Goal: Task Accomplishment & Management: Complete application form

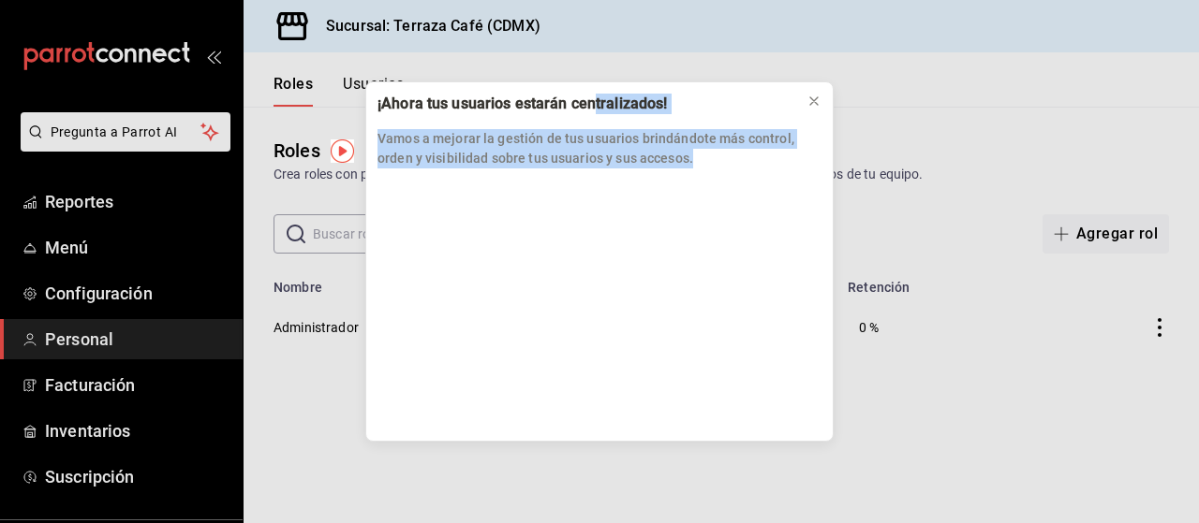
drag, startPoint x: 595, startPoint y: 110, endPoint x: 803, endPoint y: 162, distance: 215.3
click at [803, 162] on div "¡Ahora tus usuarios estarán centralizados! Vamos a mejorar la gestión de tus us…" at bounding box center [599, 130] width 466 height 97
click at [817, 98] on icon at bounding box center [813, 100] width 7 height 7
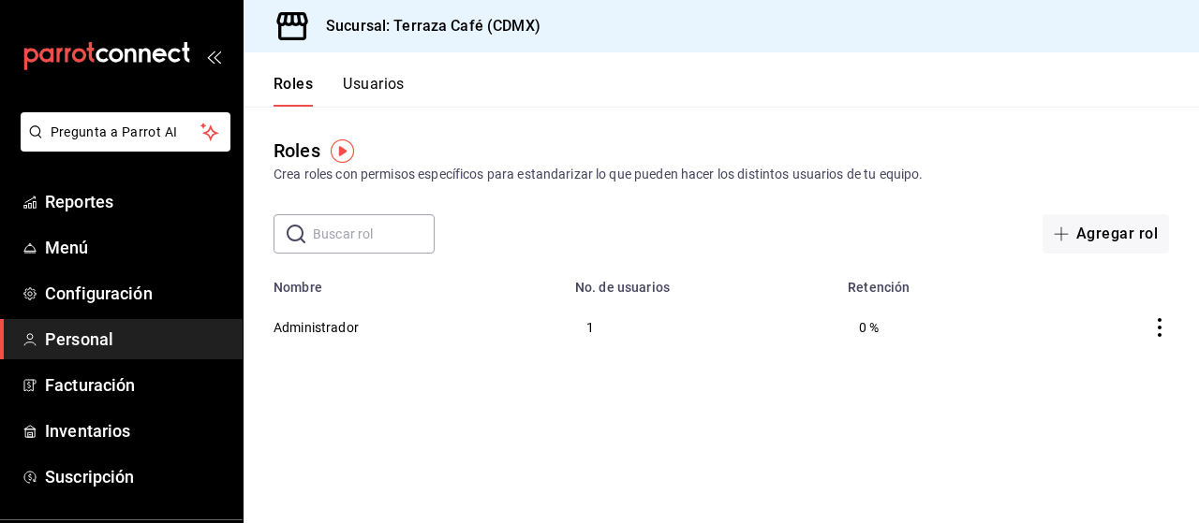
click at [1083, 232] on button "Agregar rol" at bounding box center [1105, 233] width 126 height 39
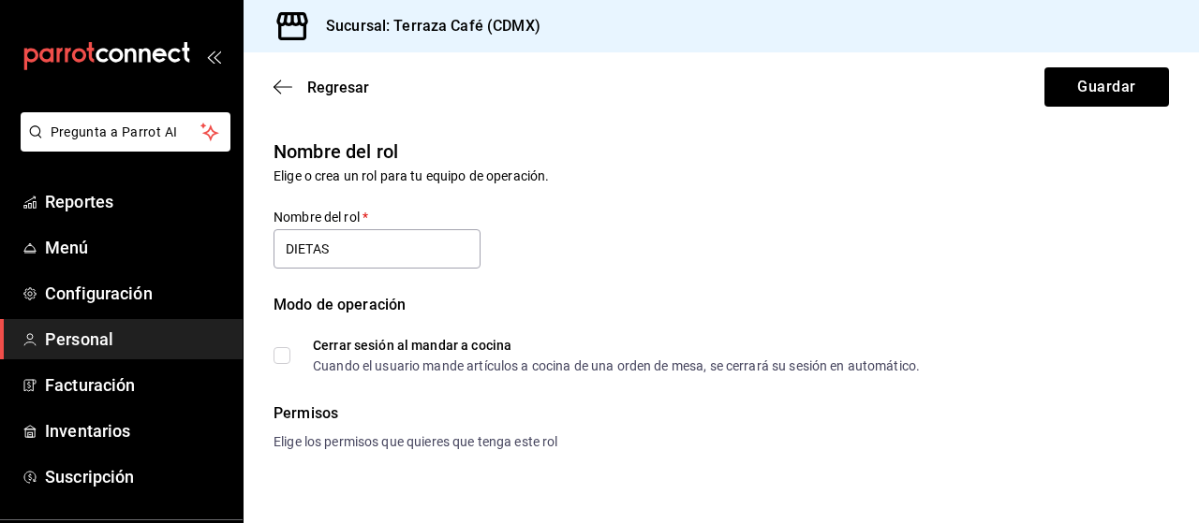
type input "DIETAS"
click at [1085, 86] on button "Guardar" at bounding box center [1106, 86] width 125 height 39
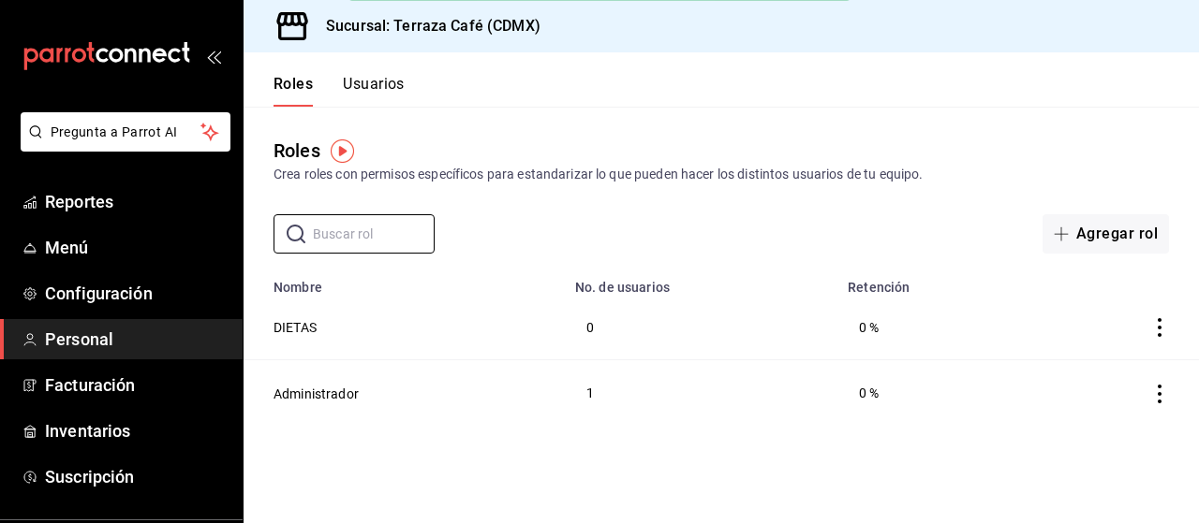
click at [368, 243] on input "text" at bounding box center [374, 233] width 122 height 37
click at [363, 83] on button "Usuarios" at bounding box center [374, 91] width 62 height 32
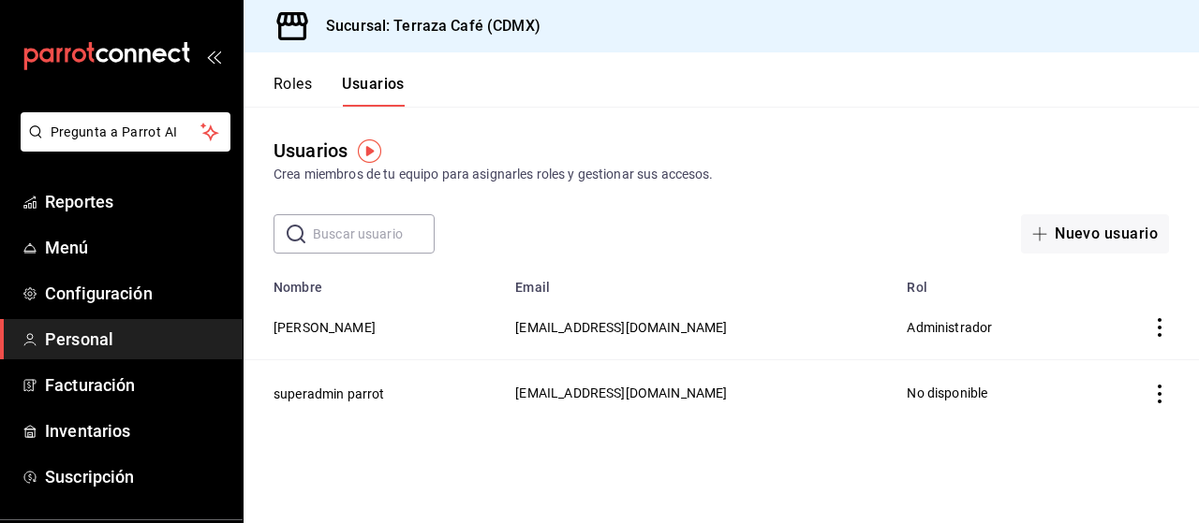
click at [1083, 240] on button "Nuevo usuario" at bounding box center [1095, 233] width 148 height 39
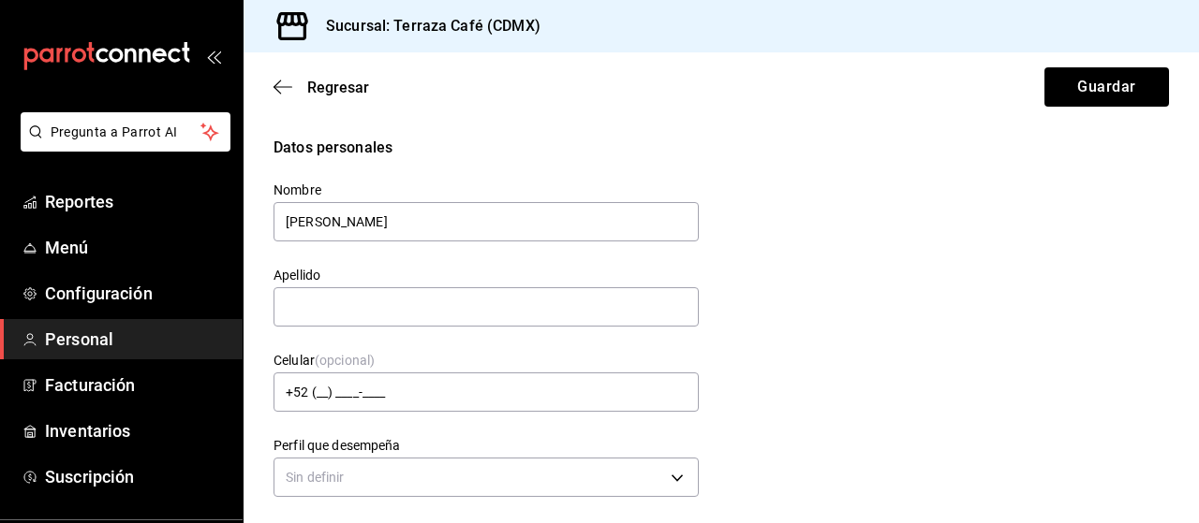
type input "[PERSON_NAME]"
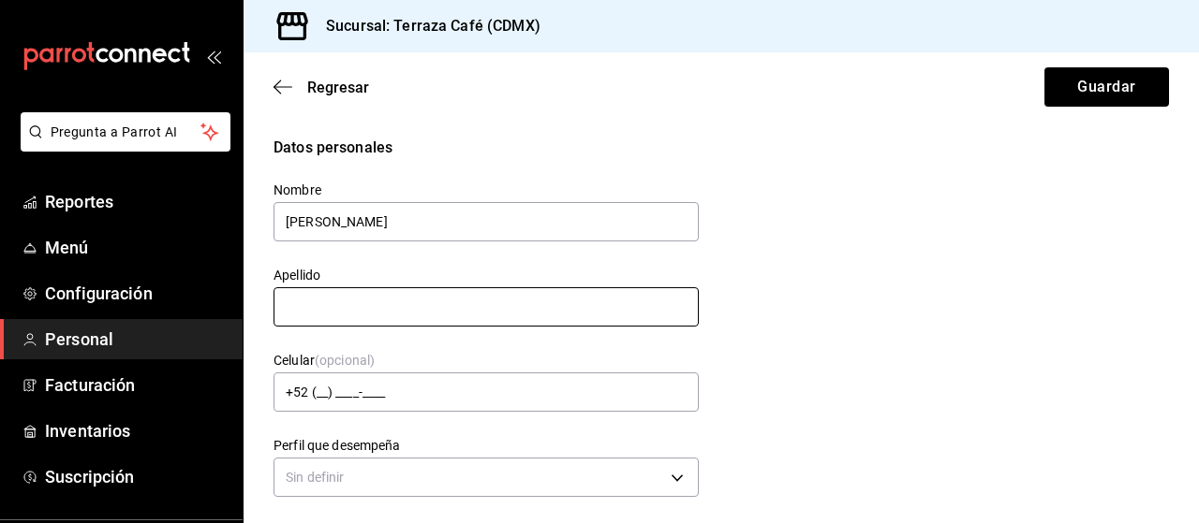
click at [388, 310] on input "text" at bounding box center [485, 306] width 425 height 39
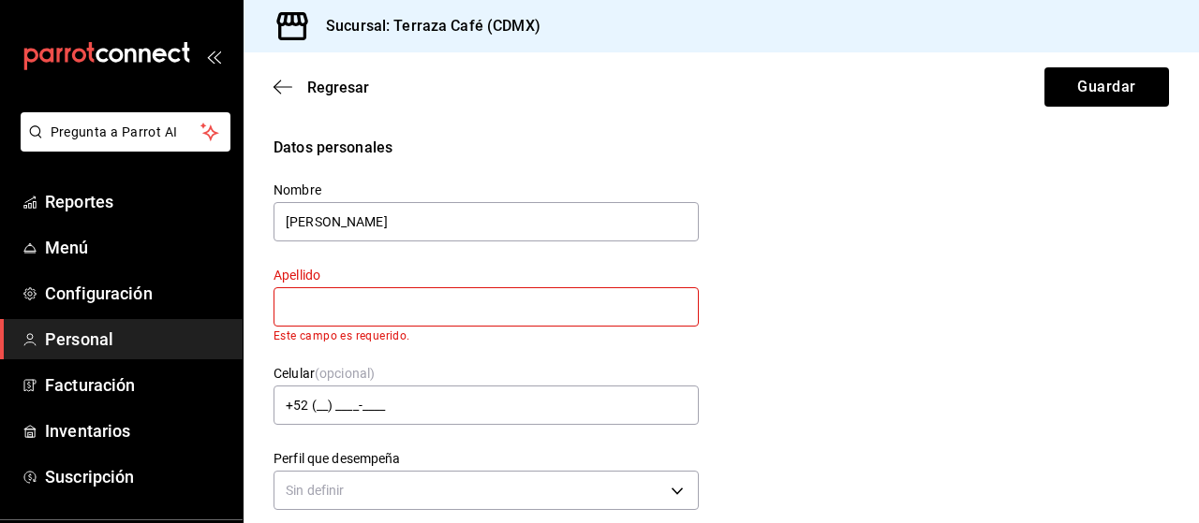
click at [418, 313] on input "text" at bounding box center [485, 306] width 425 height 39
click at [417, 313] on input "text" at bounding box center [485, 306] width 425 height 39
click at [506, 310] on input "text" at bounding box center [485, 306] width 425 height 39
type input "[PERSON_NAME]"
click at [356, 404] on input "+52 (__) ____-____" at bounding box center [485, 405] width 425 height 39
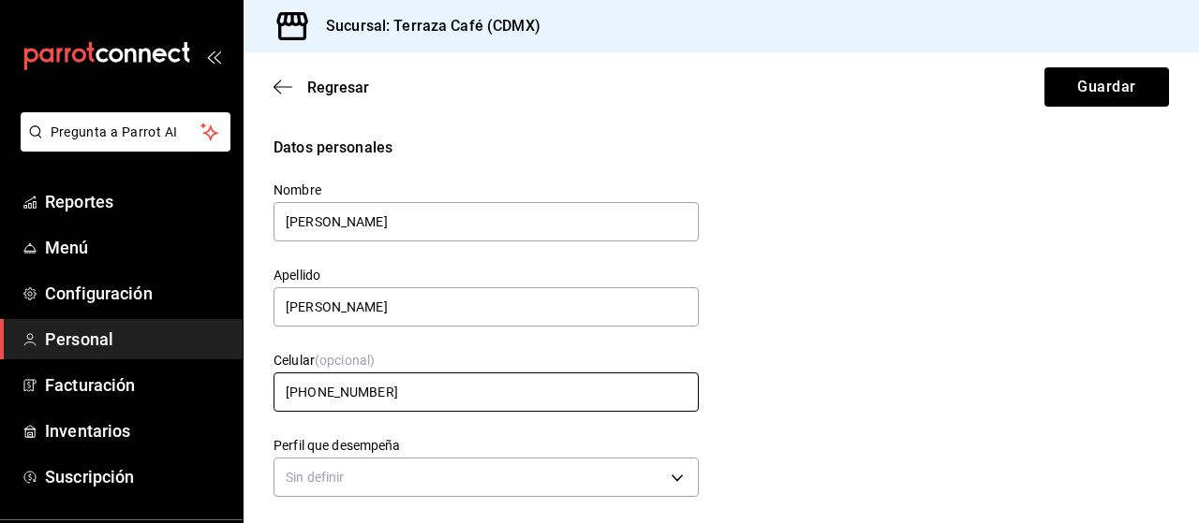
scroll to position [94, 0]
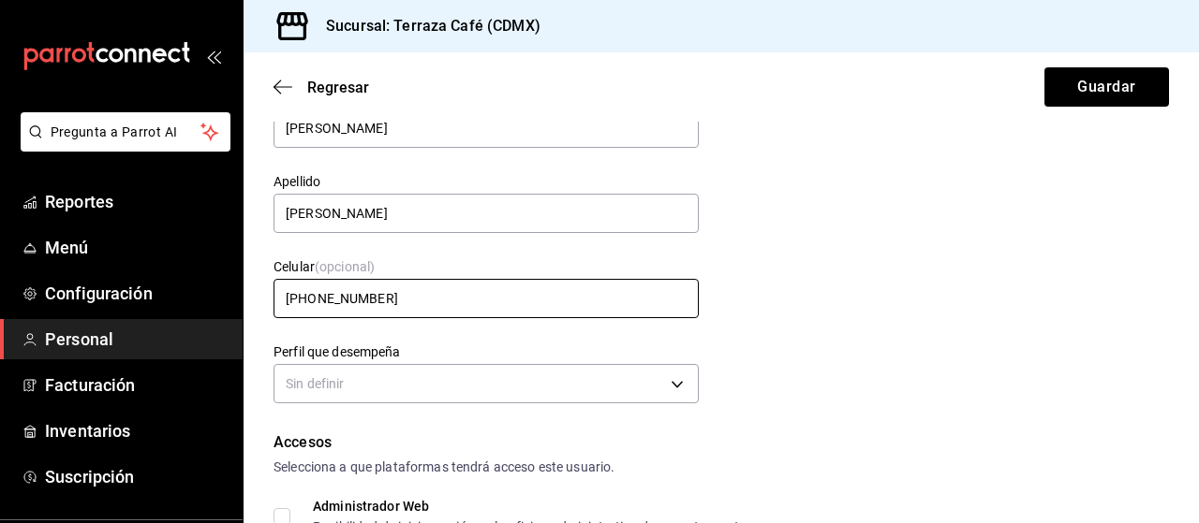
type input "[PHONE_NUMBER]"
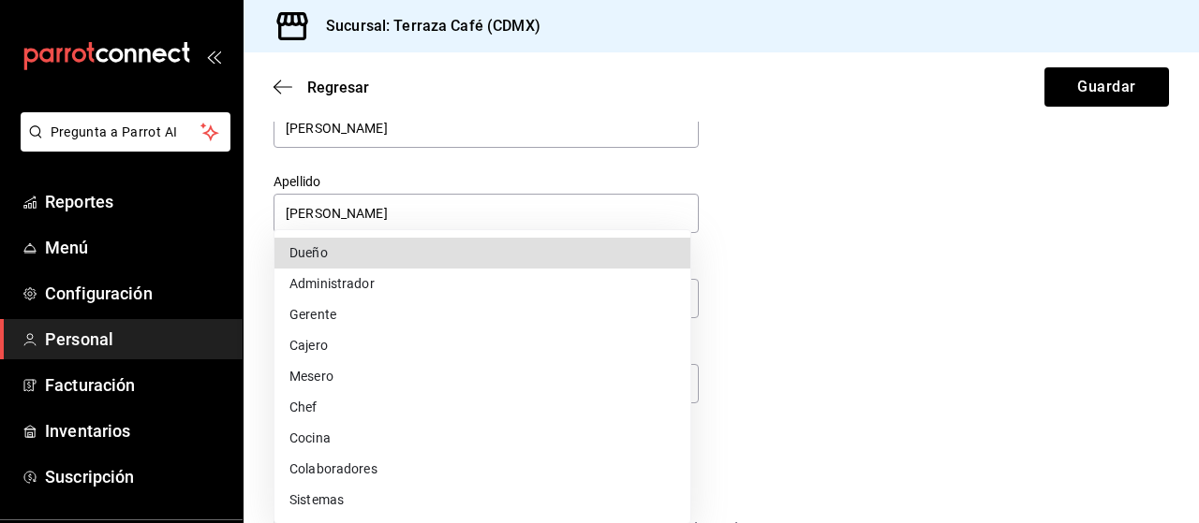
click at [614, 391] on body "Pregunta a Parrot AI Reportes Menú Configuración Personal Facturación Inventari…" at bounding box center [599, 261] width 1199 height 523
click at [318, 438] on li "Cocina" at bounding box center [482, 438] width 416 height 31
type input "KITCHEN"
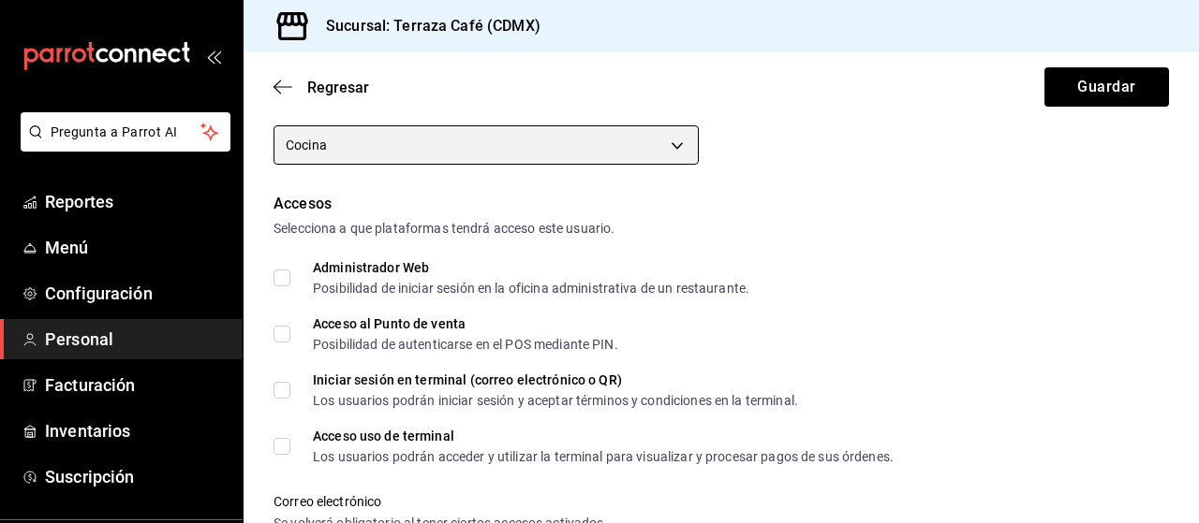
scroll to position [375, 0]
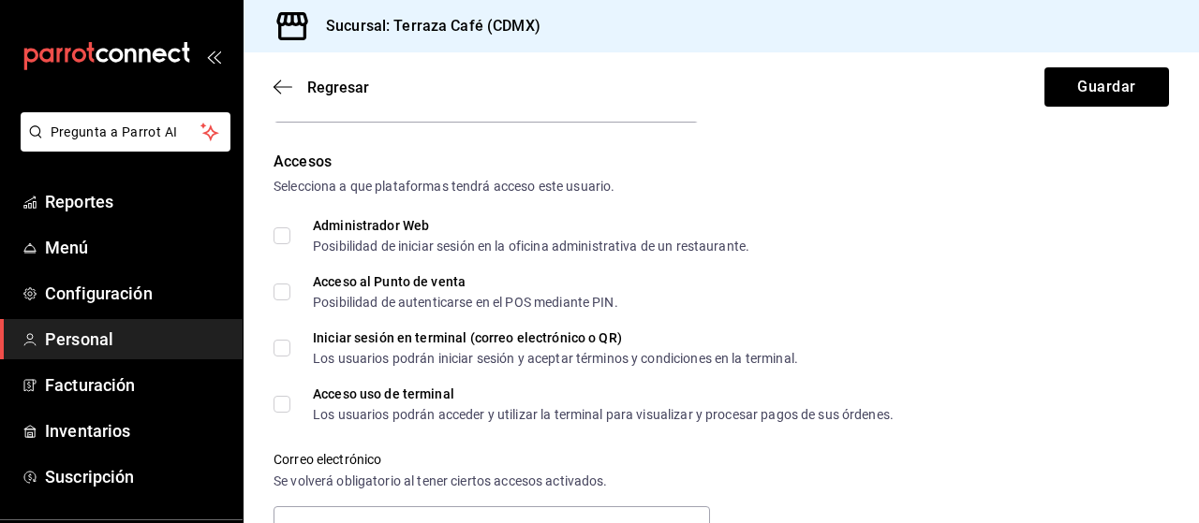
click at [285, 346] on input "Iniciar sesión en terminal (correo electrónico o QR) Los usuarios podrán inicia…" at bounding box center [281, 348] width 17 height 17
checkbox input "true"
click at [285, 286] on input "Acceso al Punto de venta Posibilidad de autenticarse en el POS mediante PIN." at bounding box center [281, 292] width 17 height 17
checkbox input "true"
click at [277, 402] on input "Acceso uso de terminal Los usuarios podrán acceder y utilizar la terminal para …" at bounding box center [281, 404] width 17 height 17
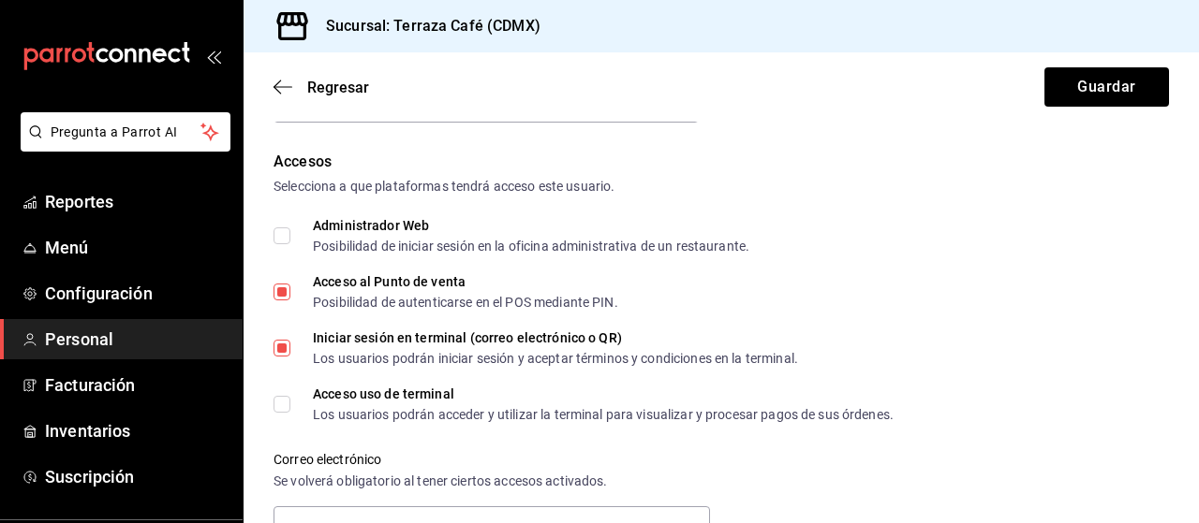
checkbox input "true"
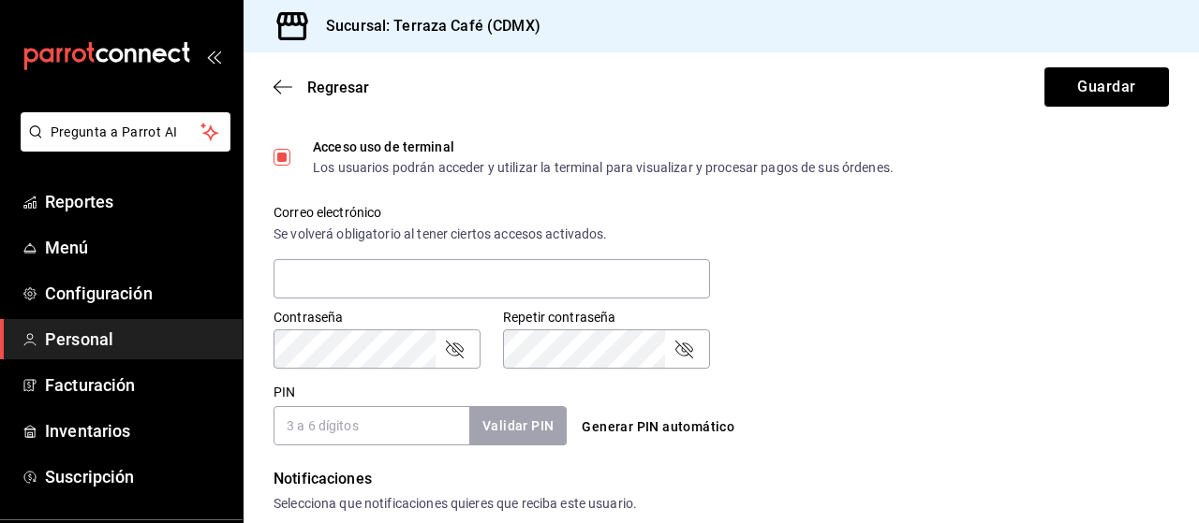
scroll to position [656, 0]
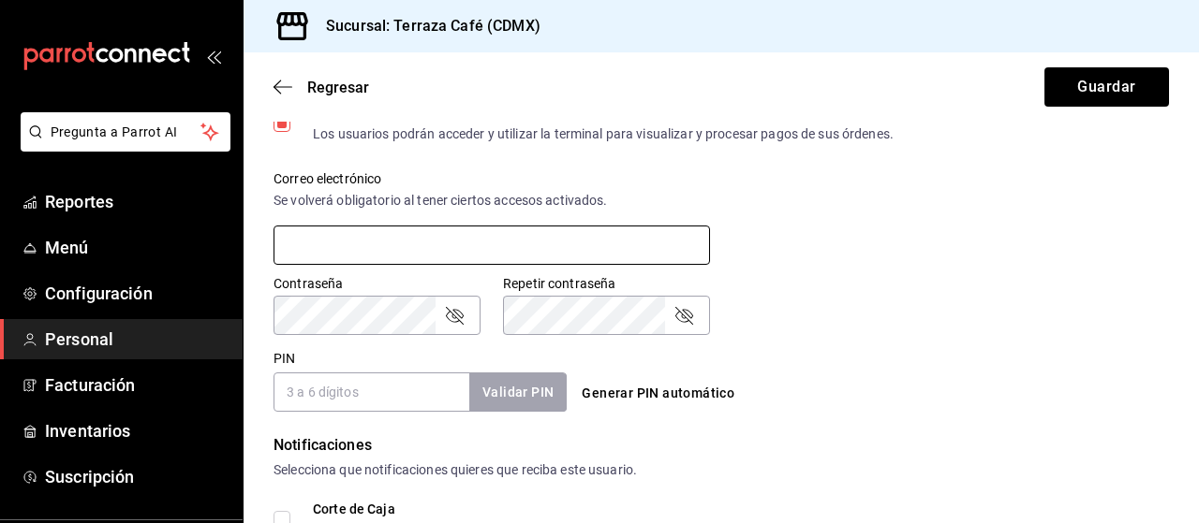
click at [558, 246] on input "text" at bounding box center [491, 245] width 436 height 39
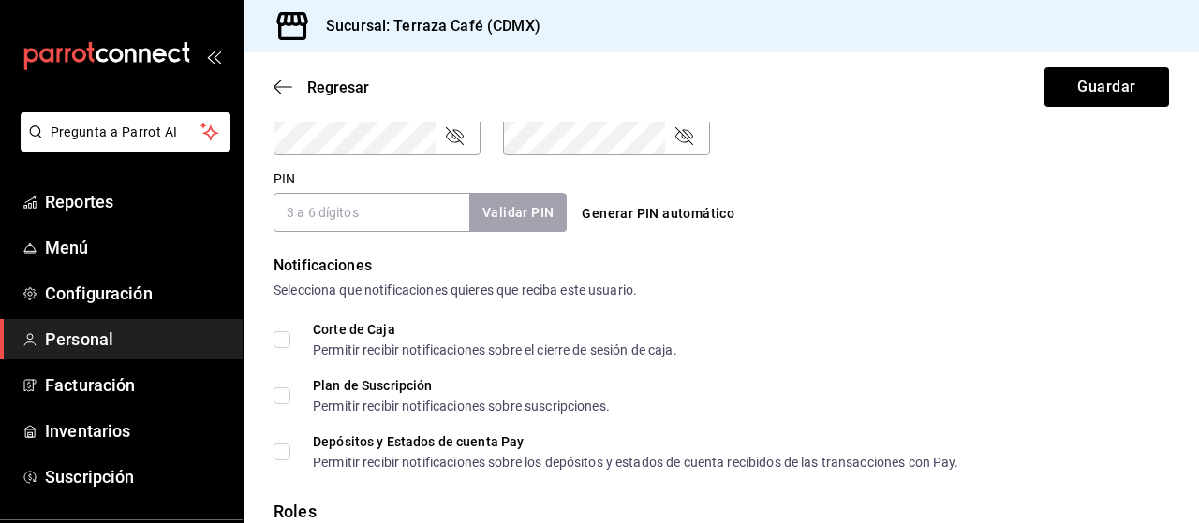
scroll to position [843, 0]
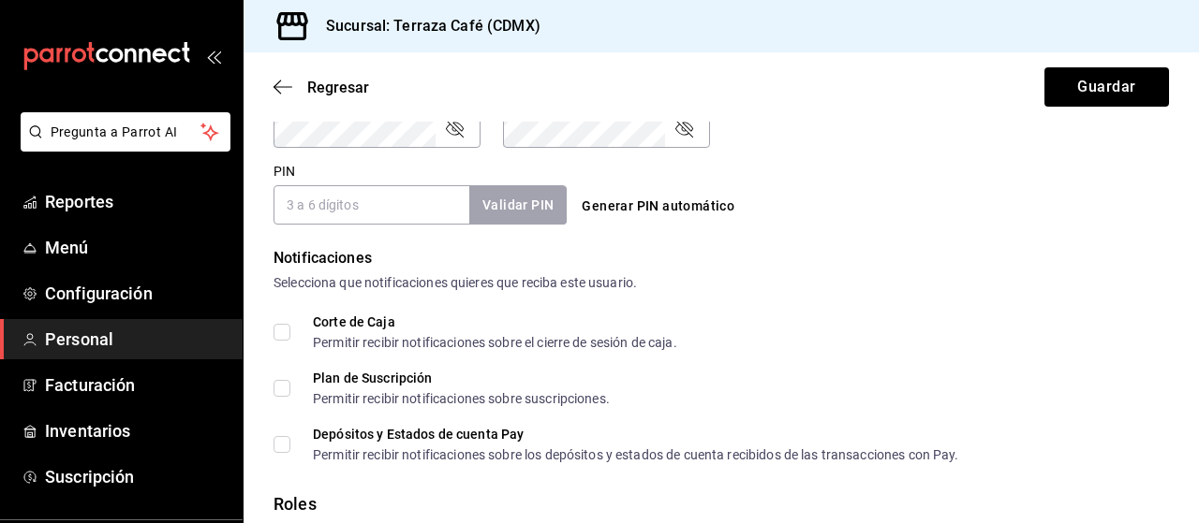
click at [279, 333] on label "Corte de Caja Permitir recibir notificaciones sobre el cierre de sesión de caja." at bounding box center [475, 333] width 404 height 34
click at [279, 333] on input "Corte de Caja Permitir recibir notificaciones sobre el cierre de sesión de caja." at bounding box center [281, 332] width 17 height 17
checkbox input "true"
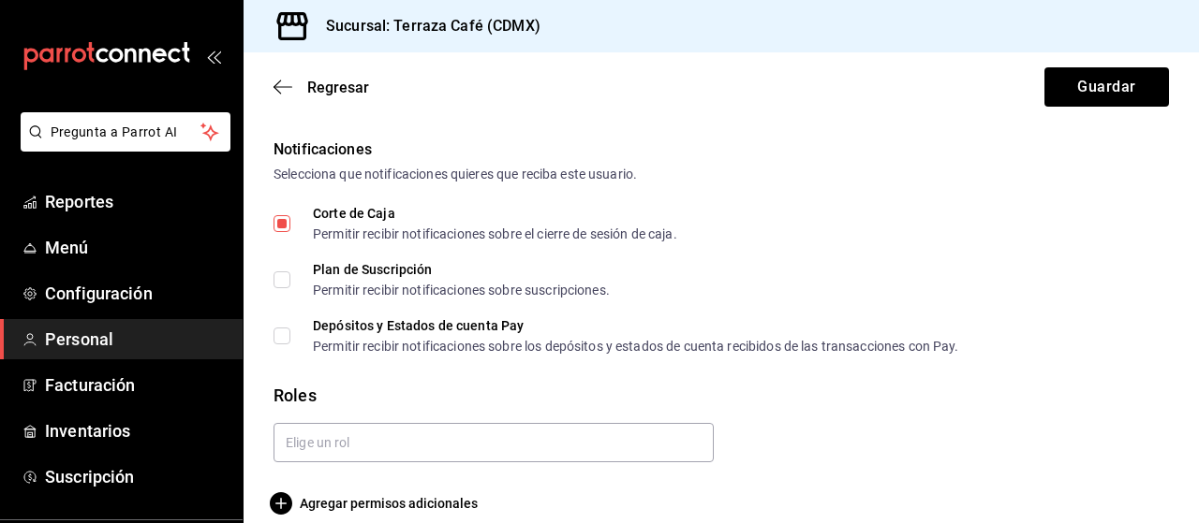
scroll to position [986, 0]
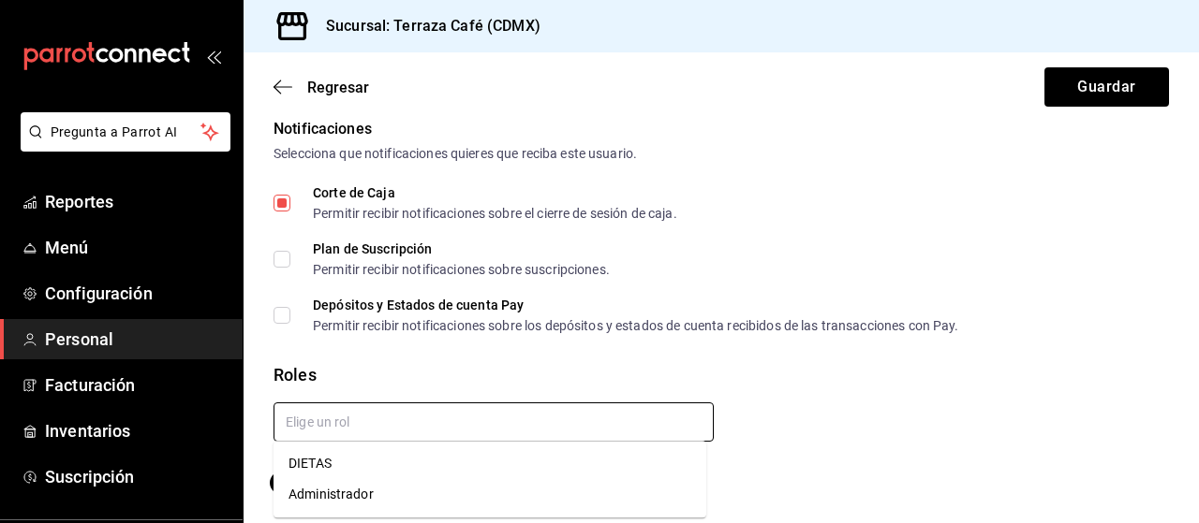
click at [338, 420] on input "text" at bounding box center [493, 422] width 440 height 39
click at [320, 464] on li "DIETAS" at bounding box center [489, 464] width 433 height 31
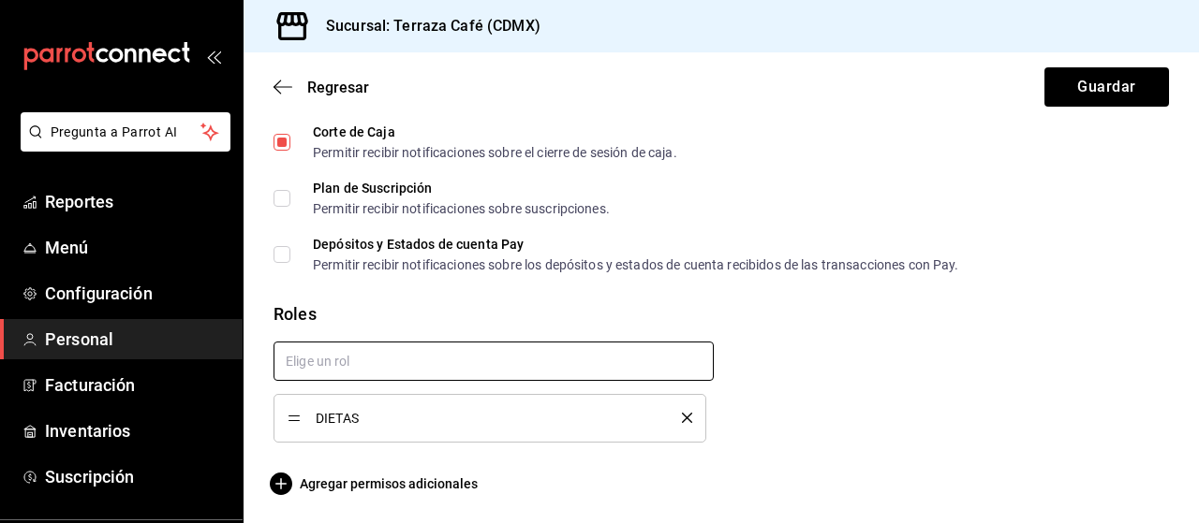
scroll to position [579, 0]
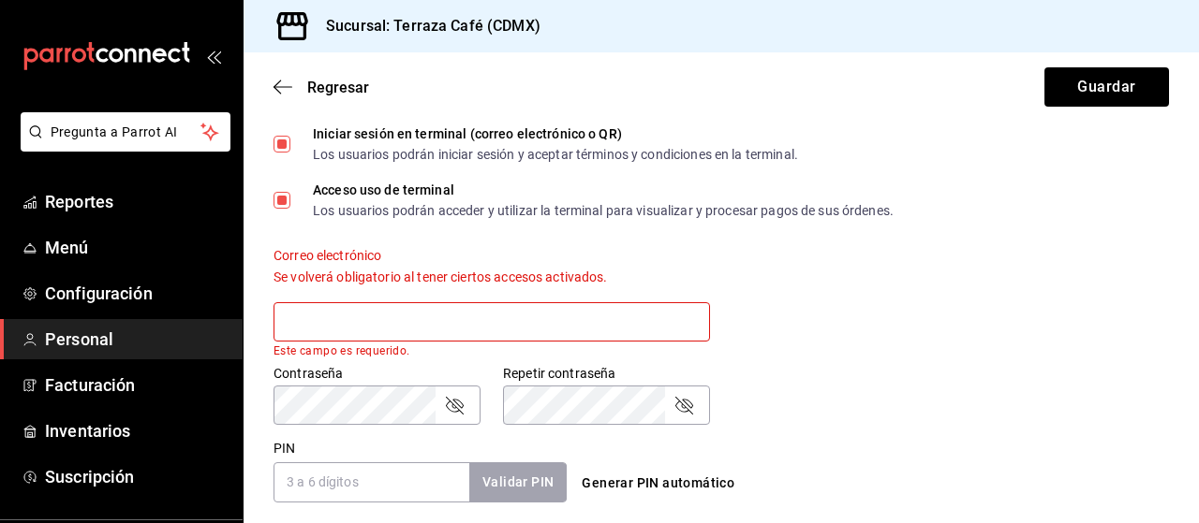
click at [445, 327] on input "text" at bounding box center [491, 321] width 436 height 39
type input "B"
paste input "[EMAIL_ADDRESS][DOMAIN_NAME]"
type input "[EMAIL_ADDRESS][DOMAIN_NAME]"
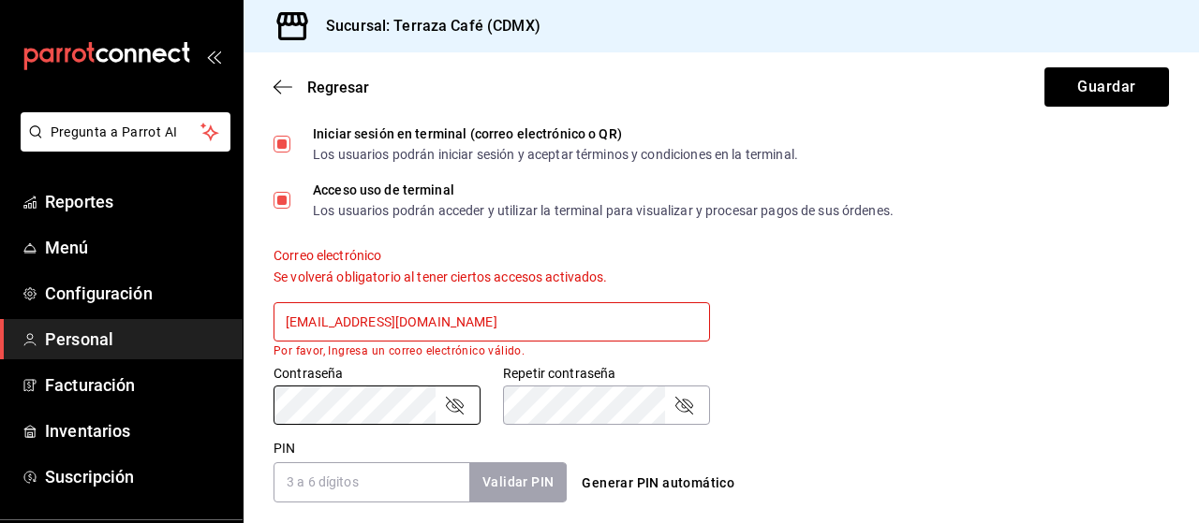
click at [854, 420] on div "Contraseña Contraseña Repetir contraseña Repetir contraseña" at bounding box center [710, 384] width 918 height 82
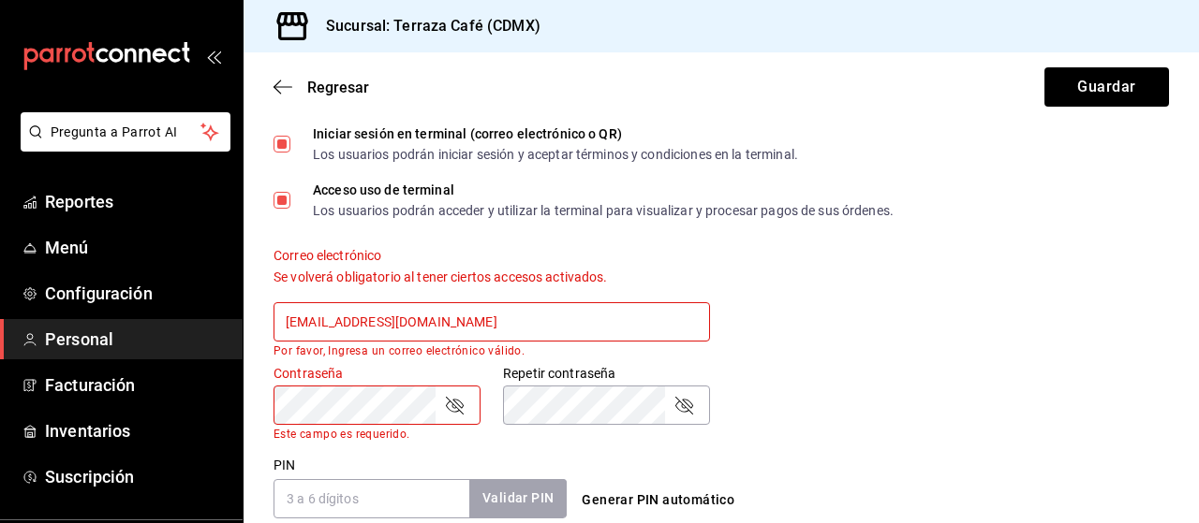
click at [662, 362] on div "Repetir contraseña Repetir contraseña" at bounding box center [594, 392] width 229 height 98
click at [535, 320] on input "[EMAIL_ADDRESS][DOMAIN_NAME]" at bounding box center [491, 321] width 436 height 39
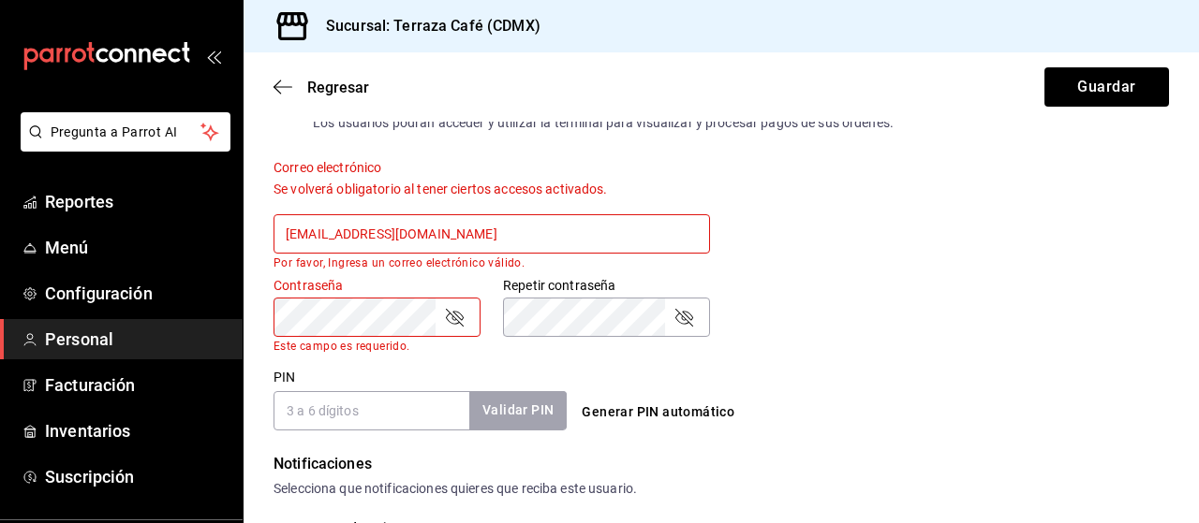
scroll to position [637, 0]
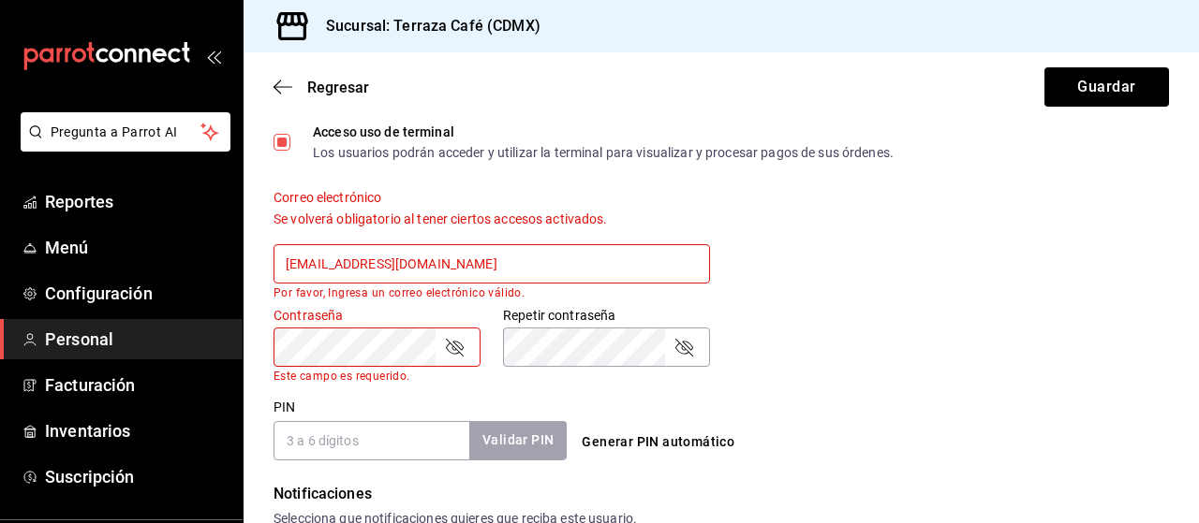
drag, startPoint x: 500, startPoint y: 270, endPoint x: 206, endPoint y: 248, distance: 294.8
click at [206, 248] on div "Pregunta a Parrot AI Reportes Menú Configuración Personal Facturación Inventari…" at bounding box center [599, 261] width 1199 height 523
click at [376, 310] on label "Contraseña" at bounding box center [376, 315] width 207 height 13
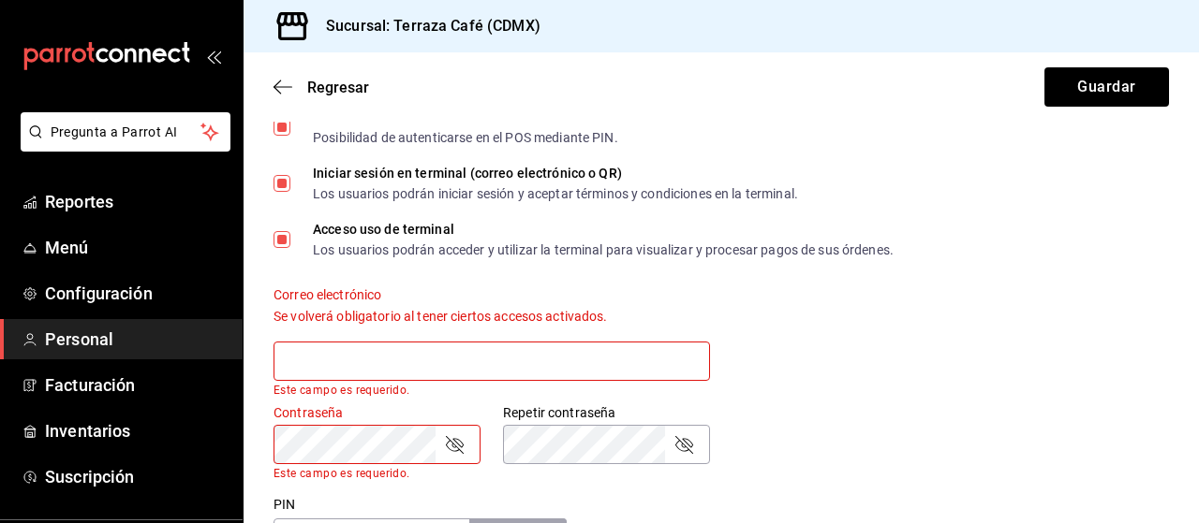
scroll to position [596, 0]
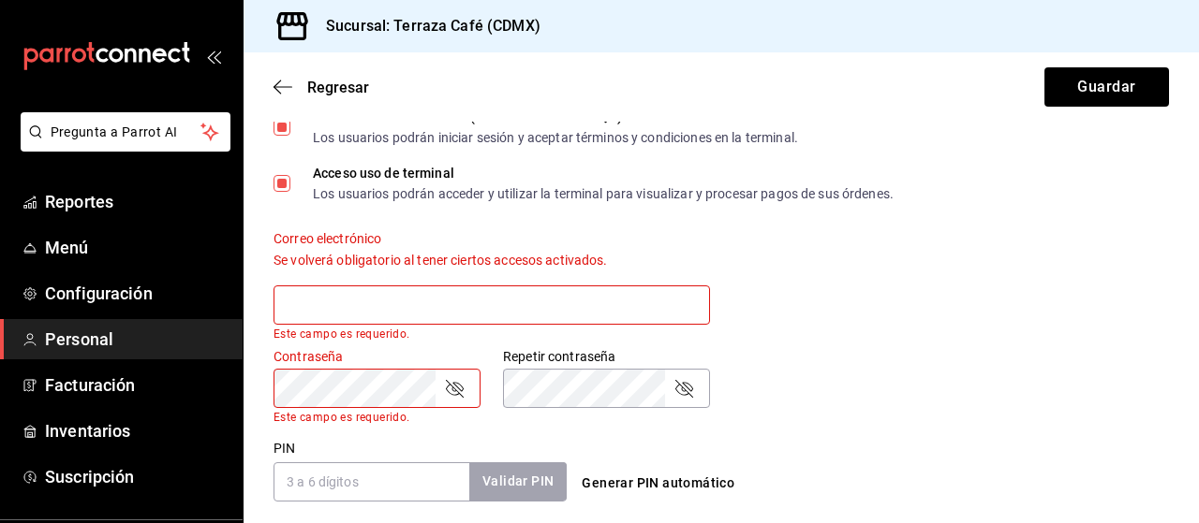
click at [941, 379] on div "Contraseña Contraseña Este campo es requerido. Repetir contraseña Repetir contr…" at bounding box center [710, 375] width 918 height 98
